Goal: Ask a question

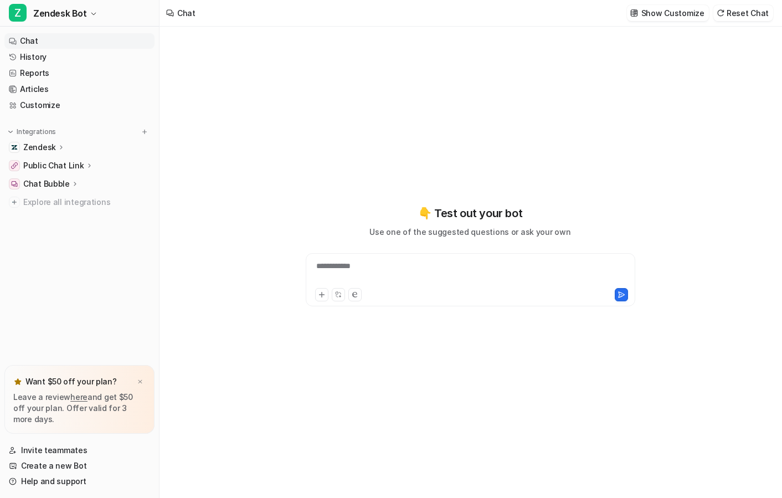
type textarea "**********"
click at [92, 76] on link "Reports" at bounding box center [79, 73] width 150 height 16
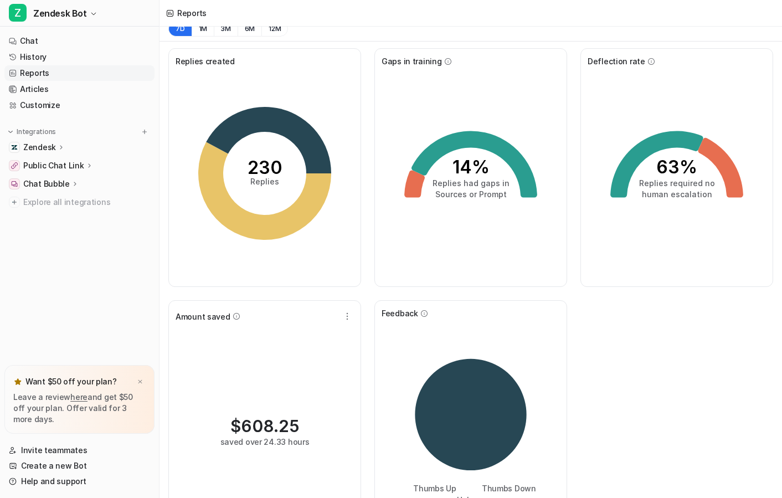
scroll to position [11, 0]
click at [418, 186] on icon at bounding box center [414, 183] width 20 height 27
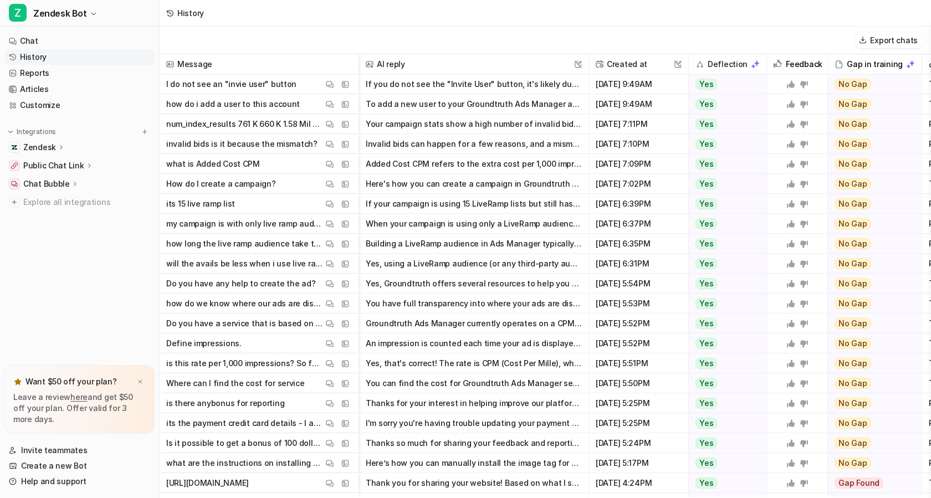
click at [782, 65] on div "Gap in training" at bounding box center [874, 64] width 85 height 20
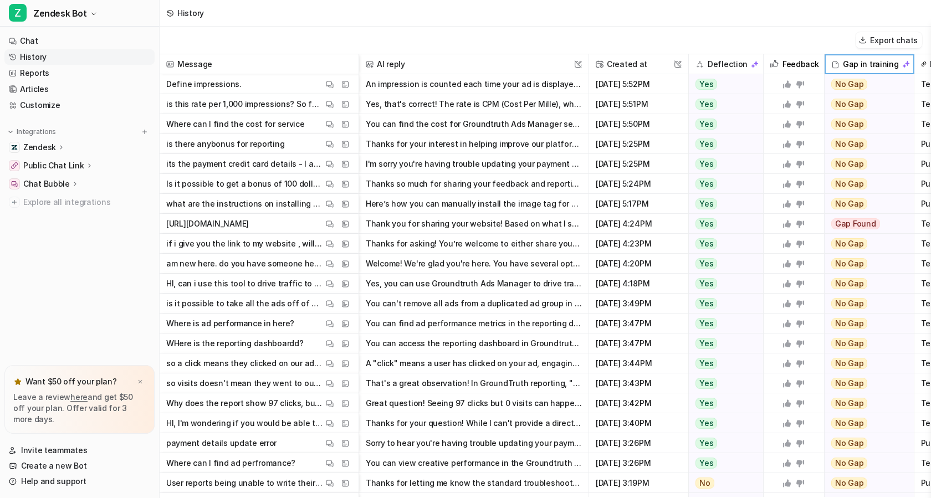
scroll to position [245, 0]
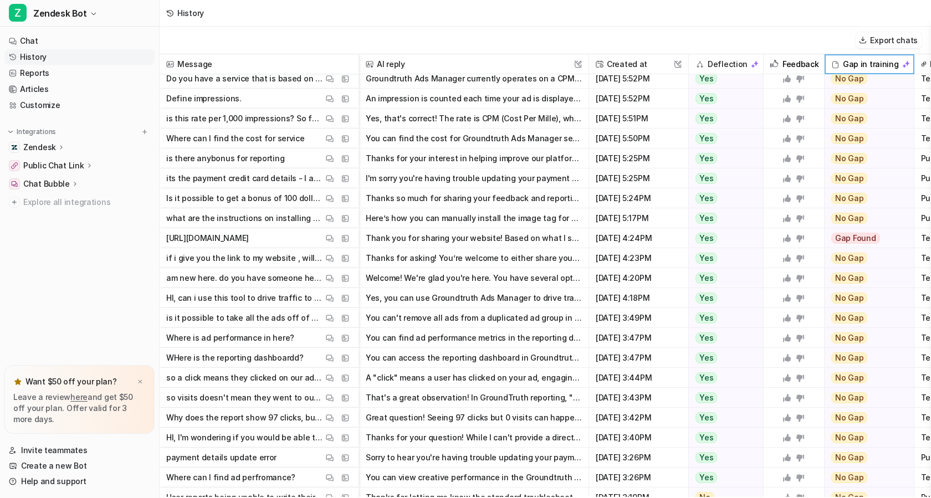
click at [448, 237] on button "Thank you for sharing your website! Based on what I see, Star Rewards Biz is a …" at bounding box center [474, 238] width 216 height 20
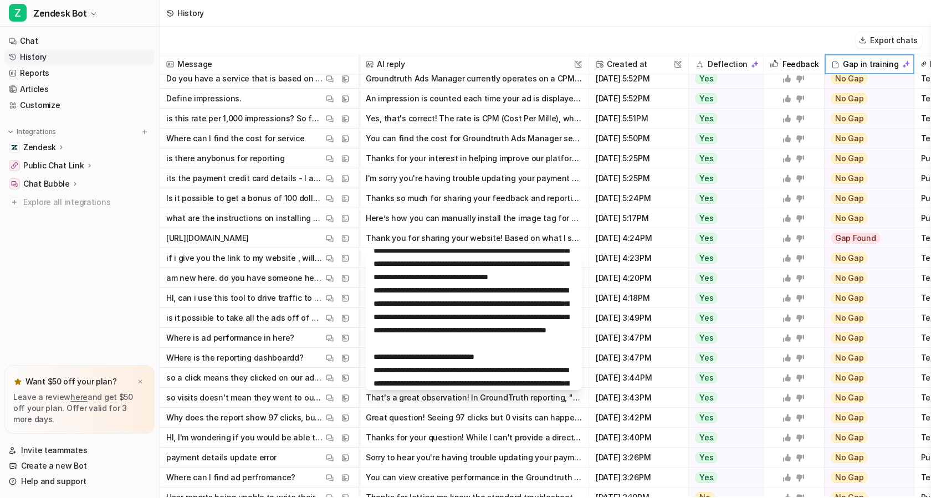
scroll to position [222, 0]
click at [469, 238] on button "Thank you for sharing your website! Based on what I see, Star Rewards Biz is a …" at bounding box center [474, 238] width 216 height 20
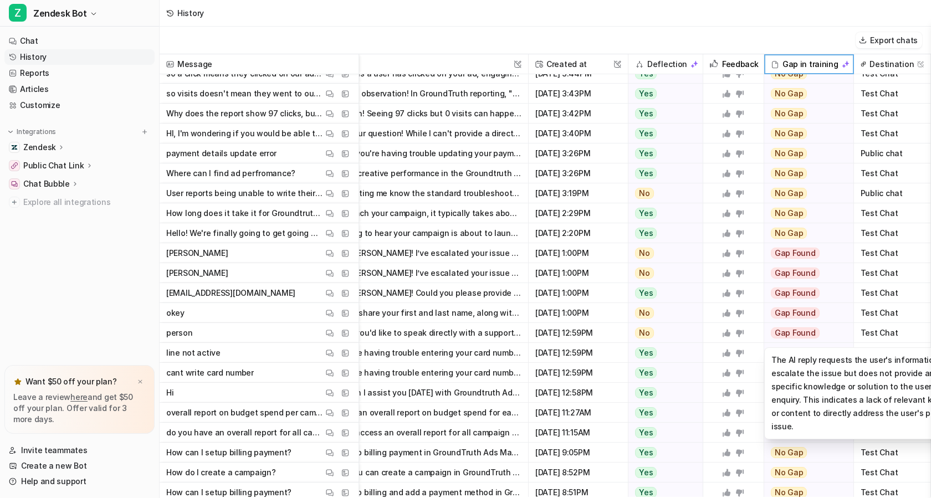
scroll to position [551, 60]
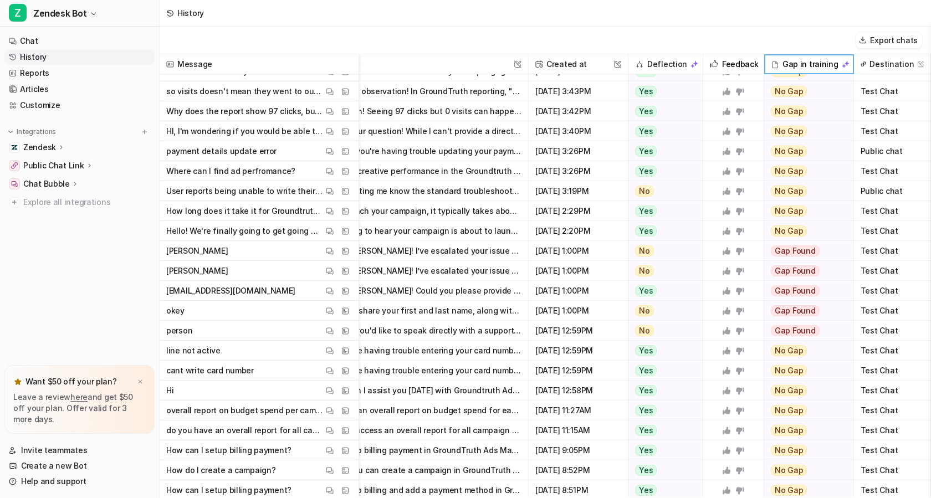
click at [491, 330] on button "I understand you'd like to speak directly with a support representative. To esc…" at bounding box center [413, 331] width 216 height 20
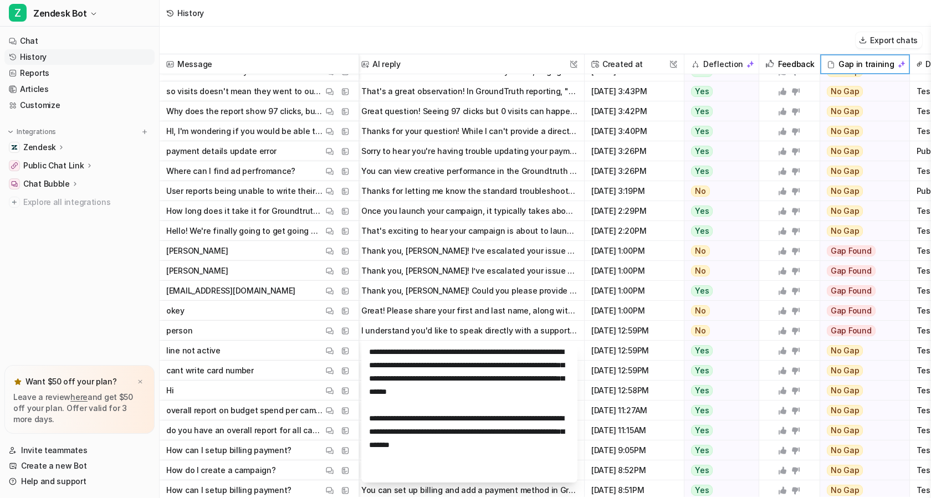
scroll to position [551, 0]
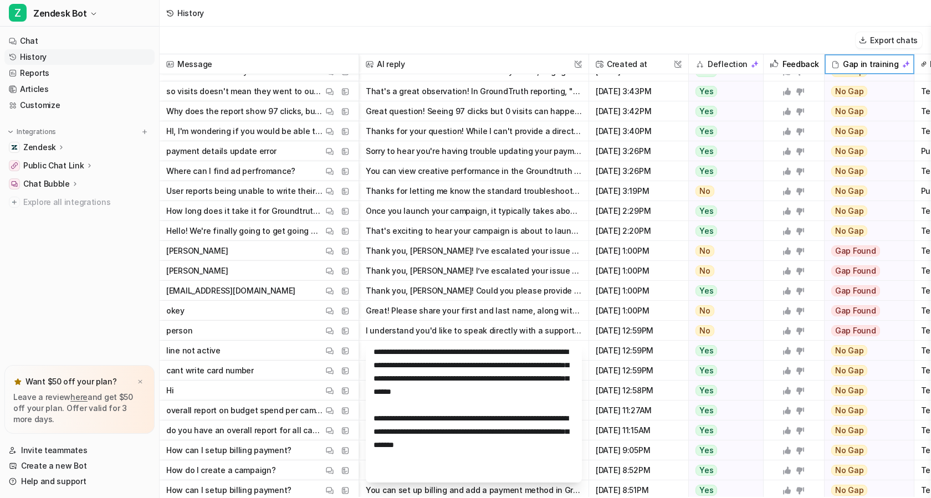
click at [475, 329] on button "I understand you'd like to speak directly with a support representative. To esc…" at bounding box center [474, 331] width 216 height 20
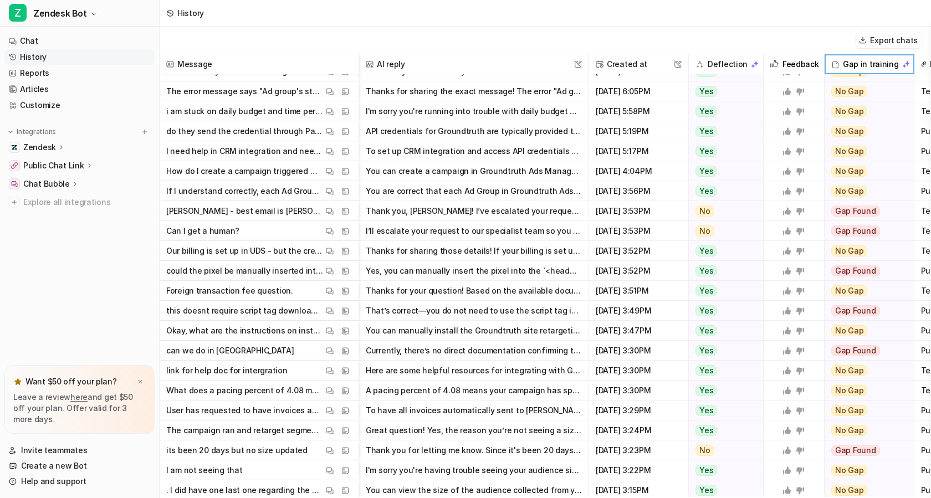
scroll to position [1113, 0]
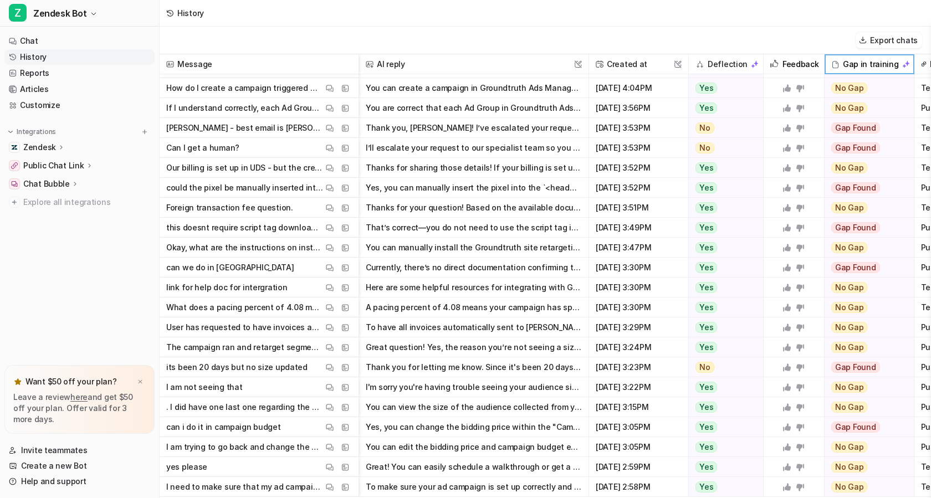
click at [265, 190] on p "could the pixel be manually inserted into the <head> tag like this: <img src="[…" at bounding box center [244, 188] width 157 height 20
click at [285, 186] on p "could the pixel be manually inserted into the <head> tag like this: <img src="[…" at bounding box center [244, 188] width 157 height 20
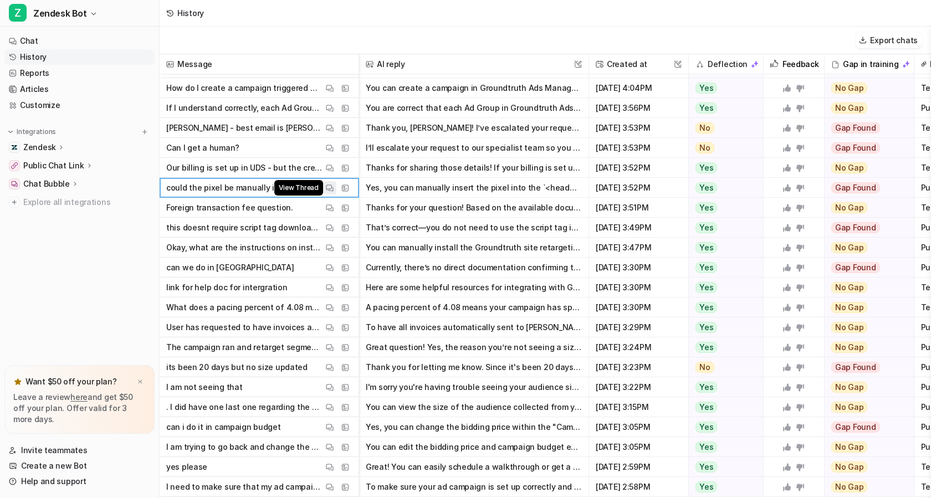
click at [330, 188] on img at bounding box center [330, 188] width 8 height 8
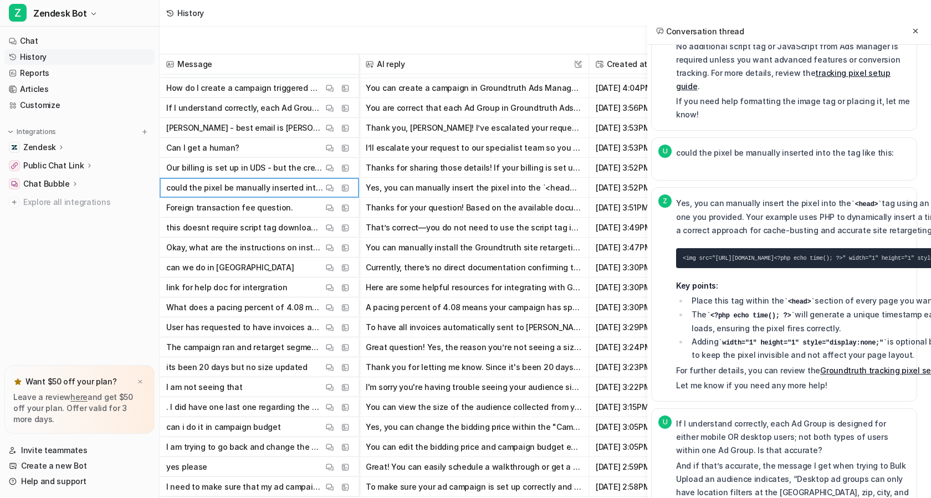
scroll to position [3734, 5]
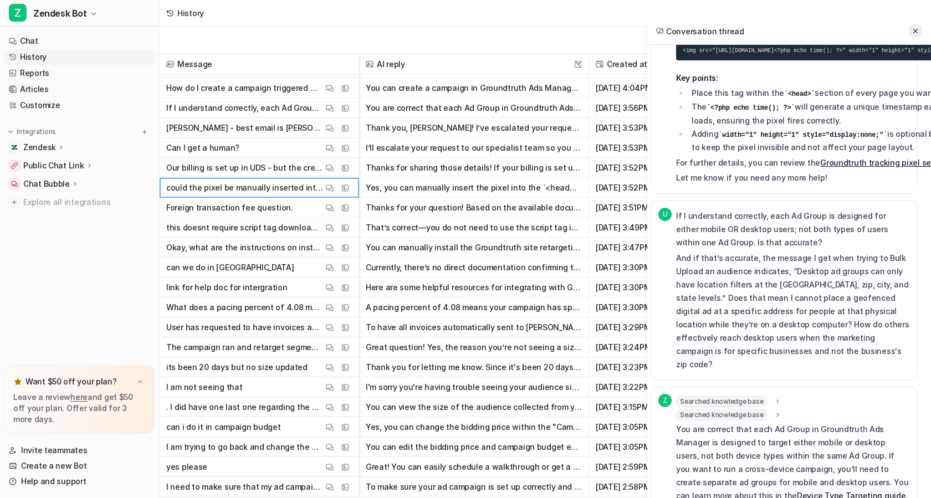
click at [782, 35] on button at bounding box center [915, 30] width 13 height 13
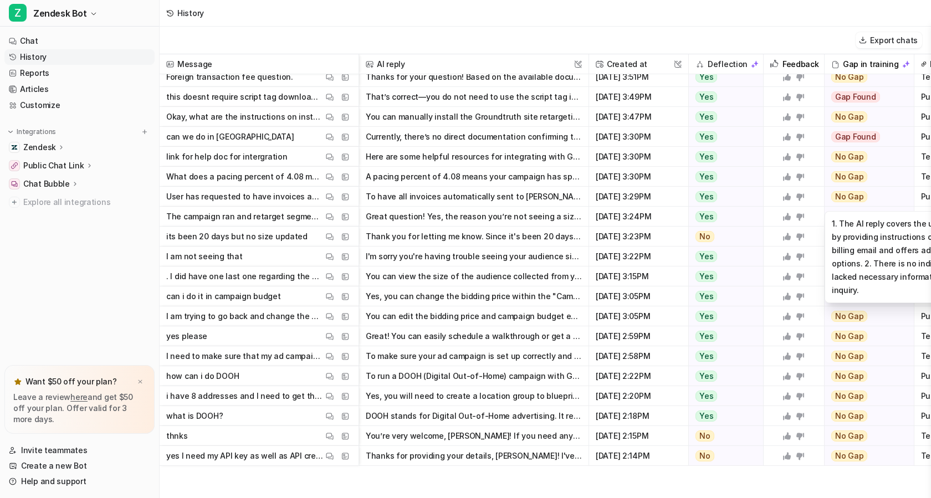
scroll to position [1711, 0]
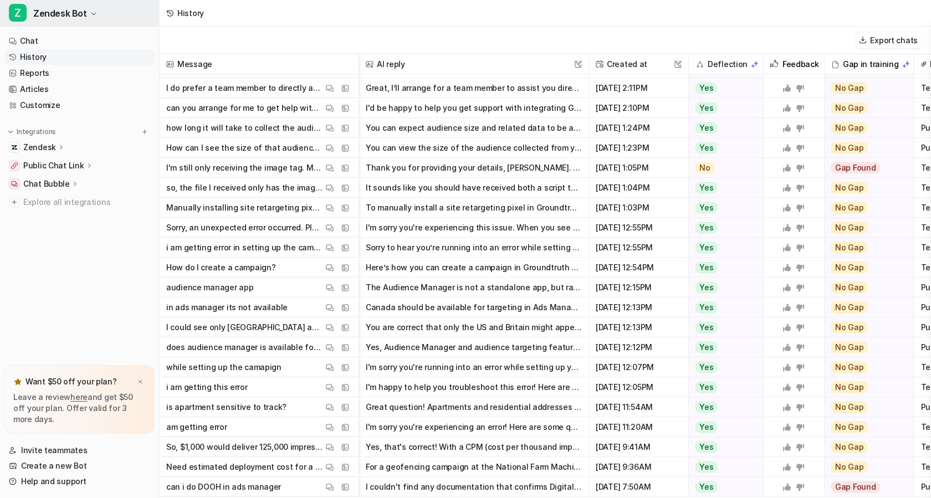
click at [73, 14] on span "Zendesk Bot" at bounding box center [60, 14] width 54 height 16
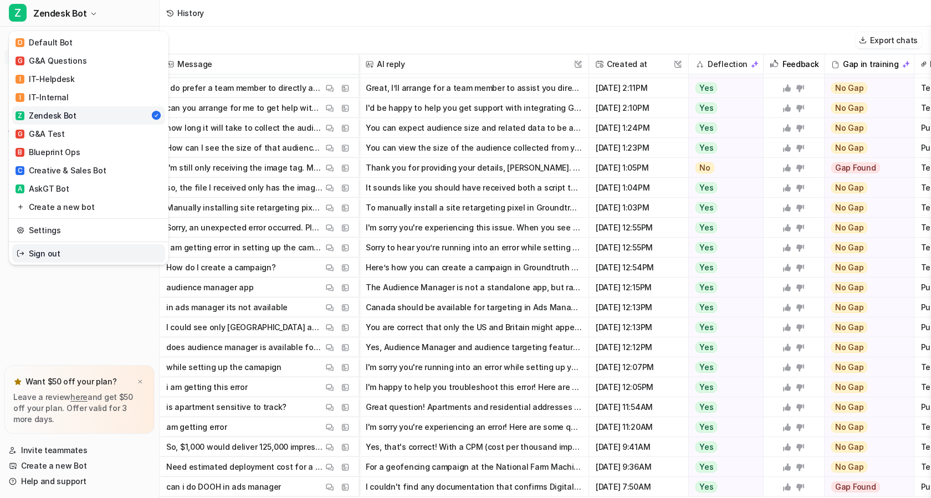
click at [33, 256] on link "Sign out" at bounding box center [88, 253] width 153 height 18
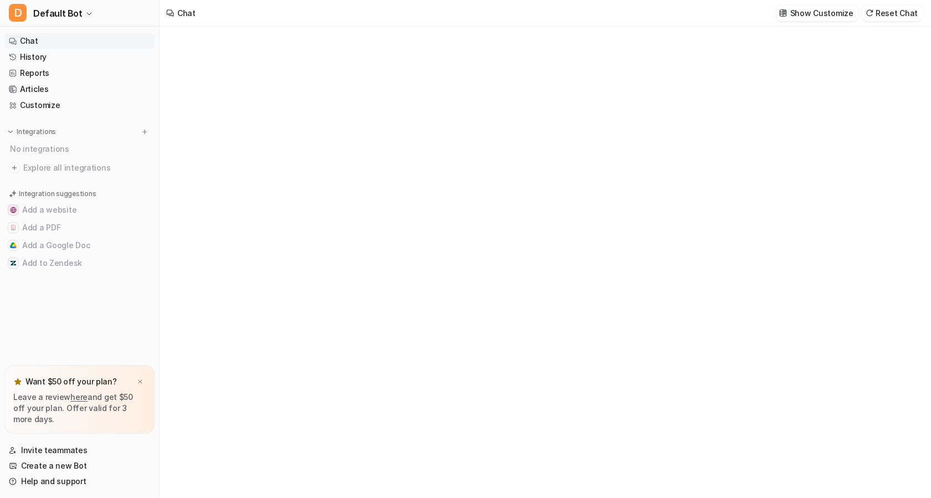
type textarea "**********"
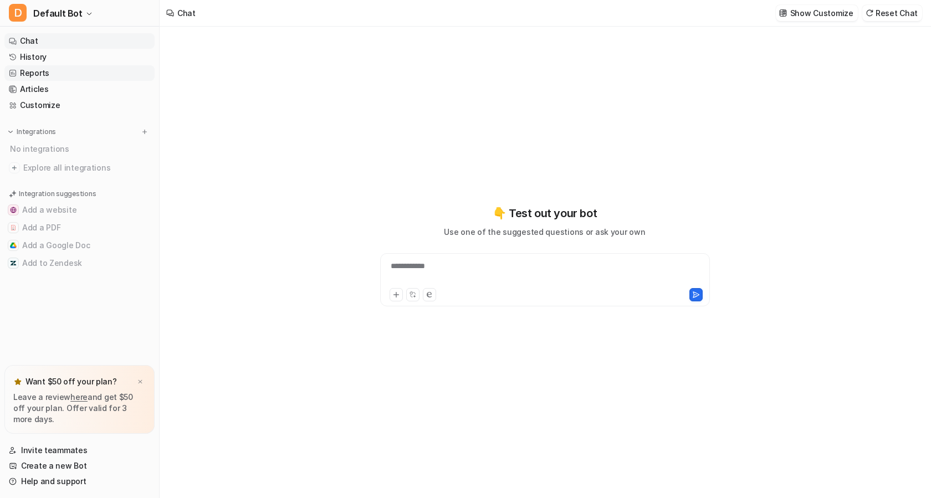
click at [34, 78] on link "Reports" at bounding box center [79, 73] width 150 height 16
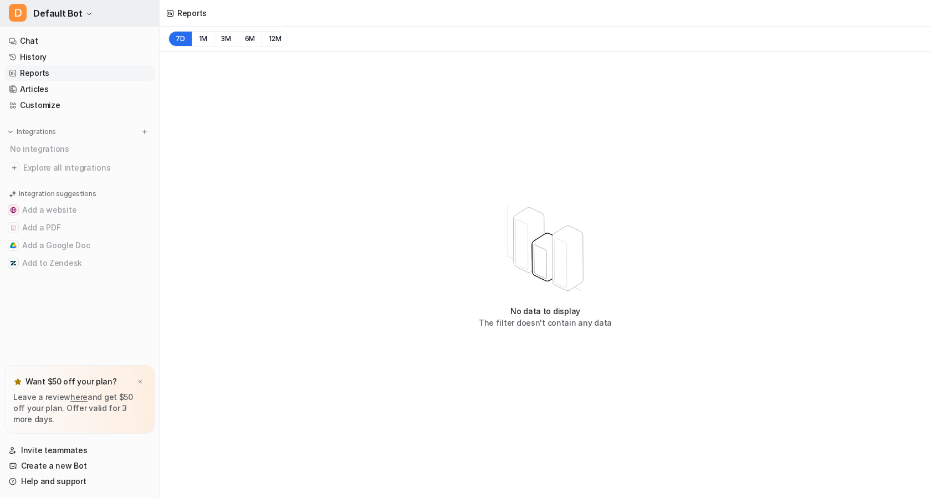
click at [69, 16] on span "Default Bot" at bounding box center [57, 14] width 49 height 16
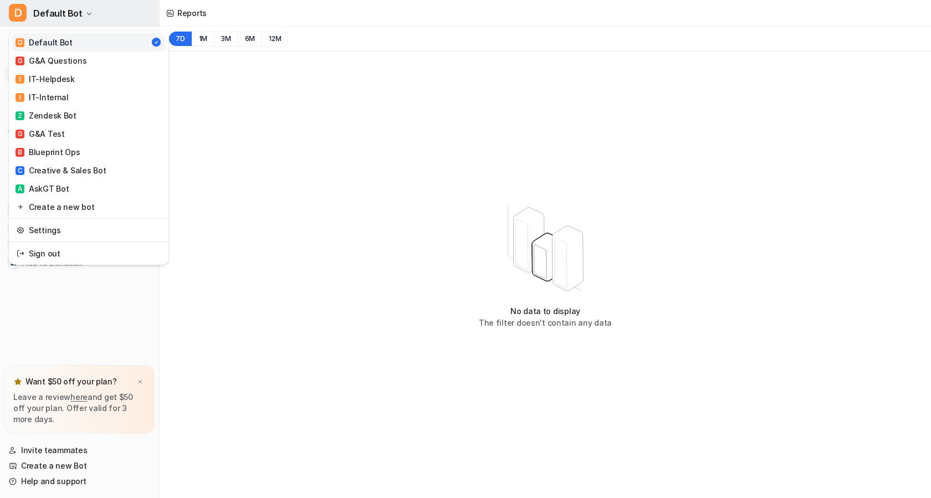
click at [66, 12] on span "Default Bot" at bounding box center [57, 14] width 49 height 16
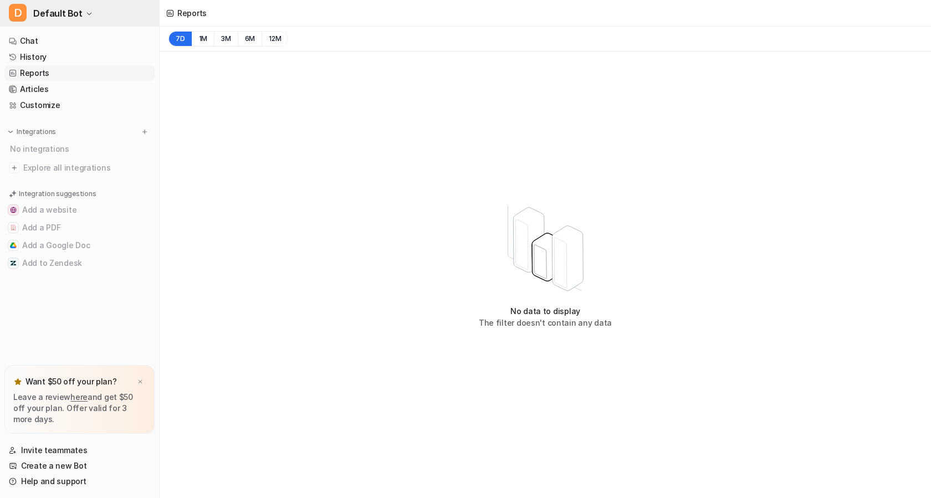
click at [75, 10] on span "Default Bot" at bounding box center [57, 14] width 49 height 16
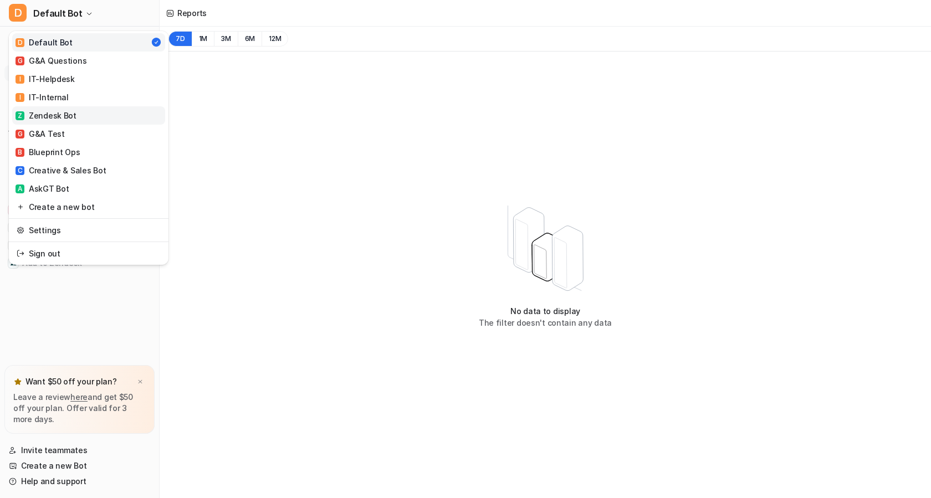
click at [73, 112] on div "Z Zendesk Bot" at bounding box center [46, 116] width 61 height 12
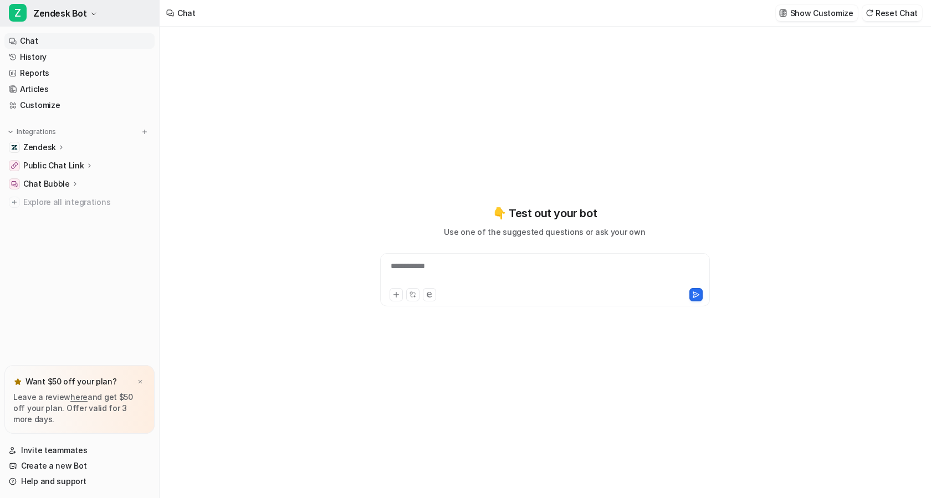
click at [87, 18] on button "Z Zendesk Bot" at bounding box center [79, 13] width 159 height 27
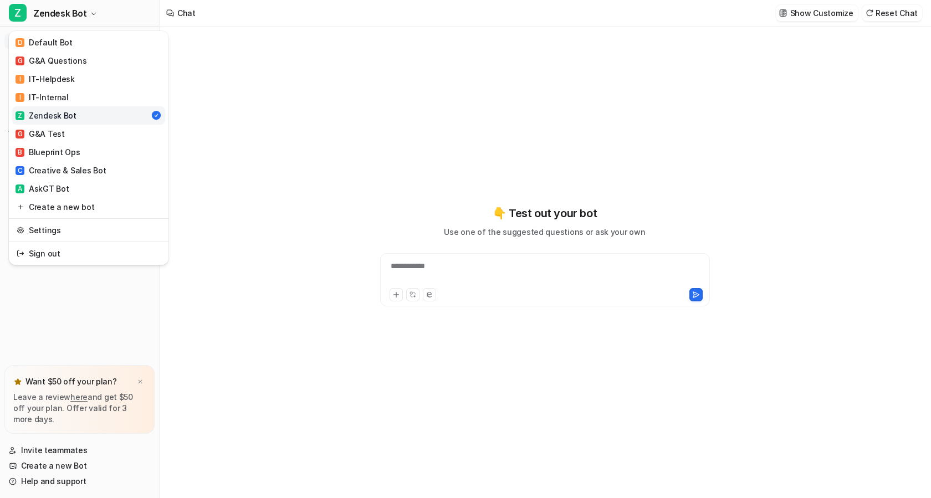
click at [75, 117] on link "Z Zendesk Bot" at bounding box center [88, 115] width 153 height 18
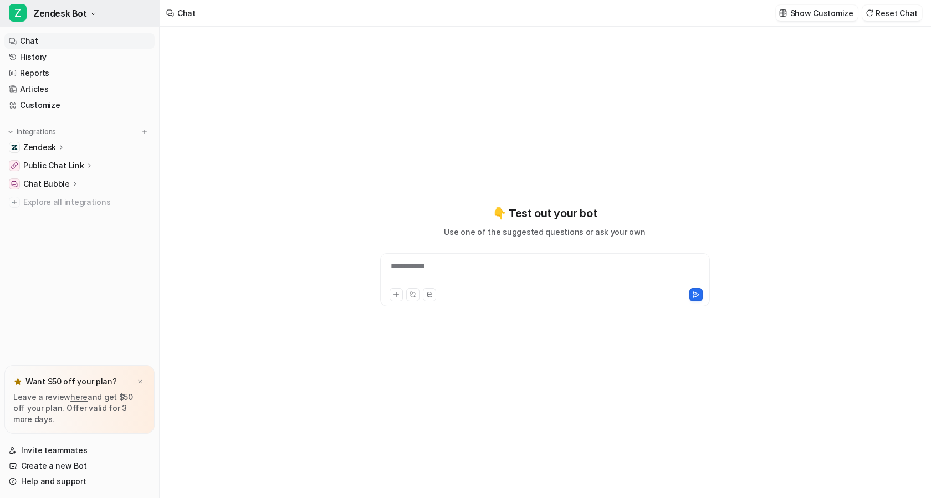
click at [79, 20] on span "Zendesk Bot" at bounding box center [60, 14] width 54 height 16
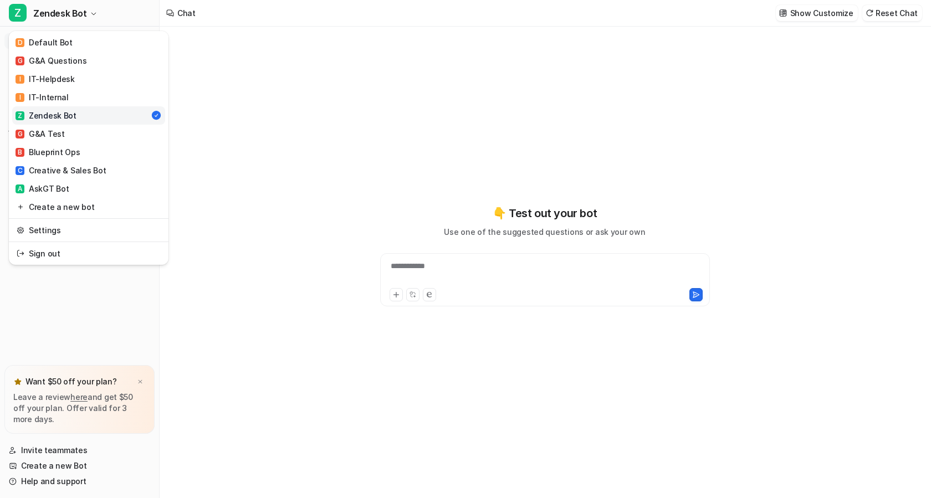
click at [102, 324] on div "Z Zendesk Bot D Default Bot G G&A Questions I IT-Helpdesk I IT-Internal Z Zende…" at bounding box center [80, 249] width 160 height 498
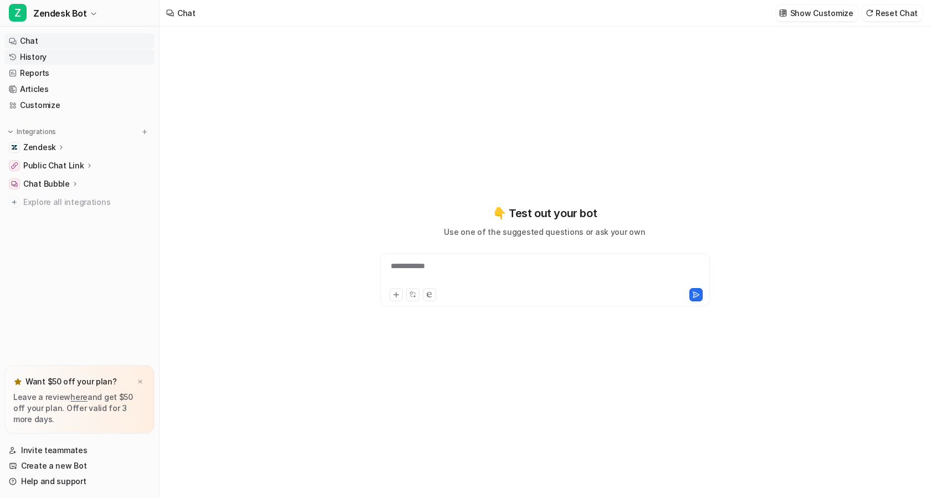
click at [22, 61] on link "History" at bounding box center [79, 57] width 150 height 16
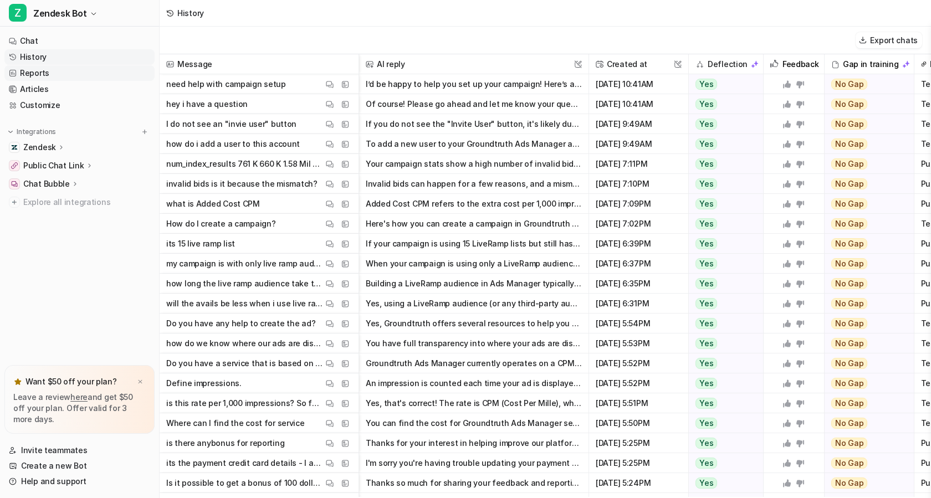
click at [63, 79] on link "Reports" at bounding box center [79, 73] width 150 height 16
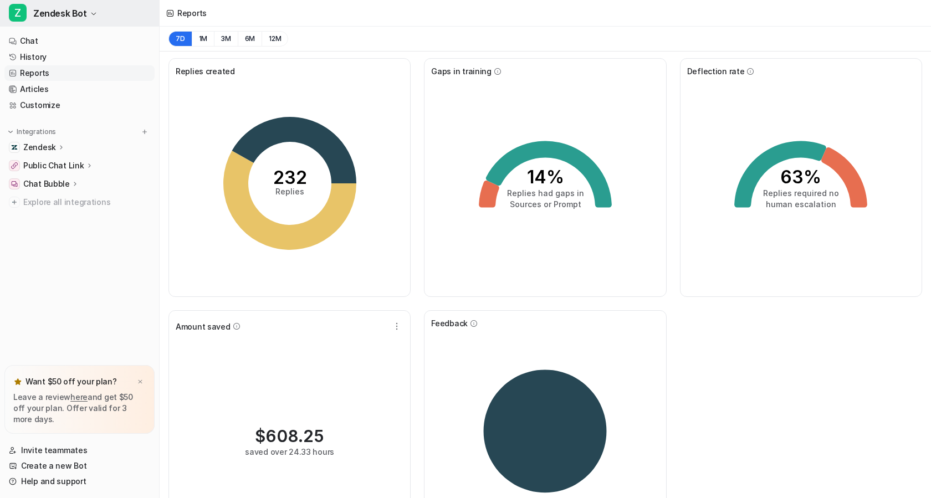
click at [55, 18] on span "Zendesk Bot" at bounding box center [60, 14] width 54 height 16
